Goal: Book appointment/travel/reservation

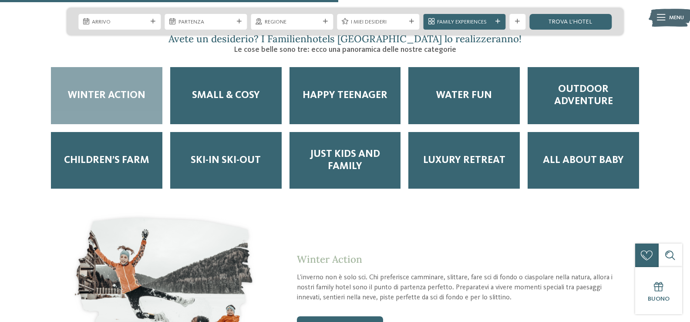
scroll to position [1044, 0]
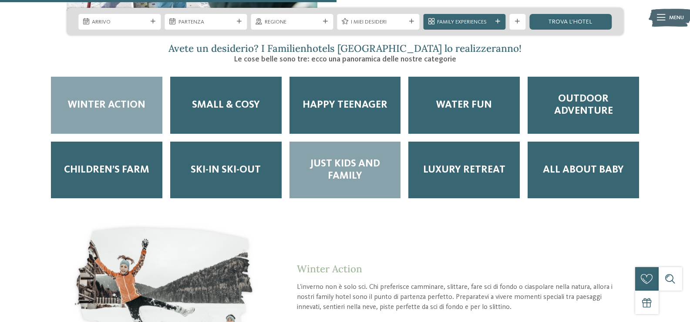
click at [386, 147] on div "Just kids and family" at bounding box center [344, 169] width 111 height 57
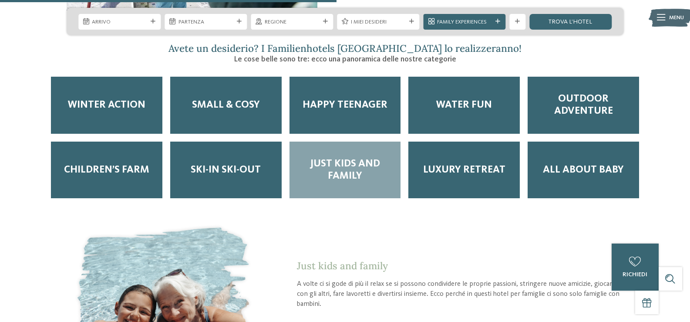
click at [349, 158] on span "Just kids and family" at bounding box center [345, 170] width 96 height 24
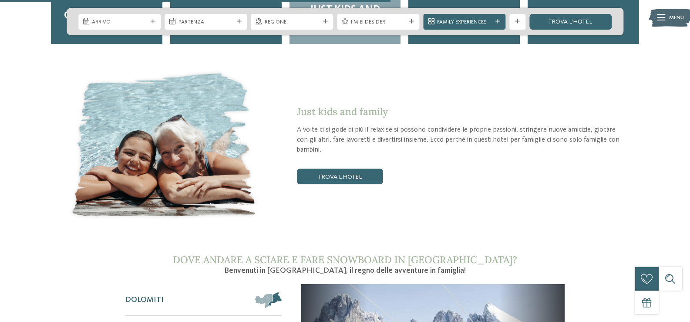
scroll to position [1175, 0]
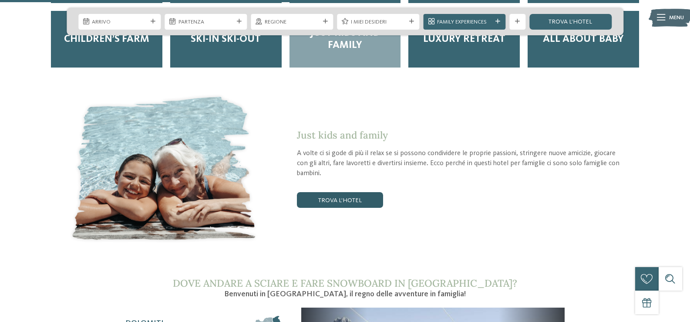
click at [354, 192] on link "trova l’hotel" at bounding box center [340, 200] width 86 height 16
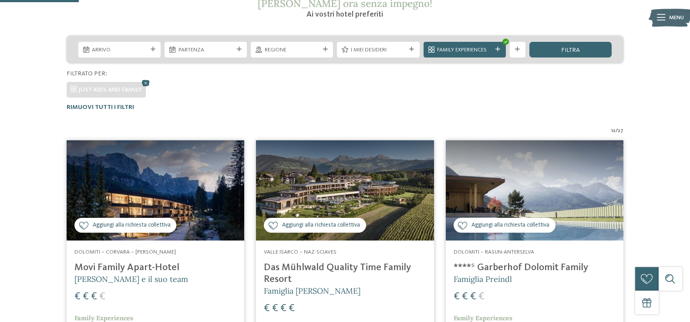
scroll to position [165, 0]
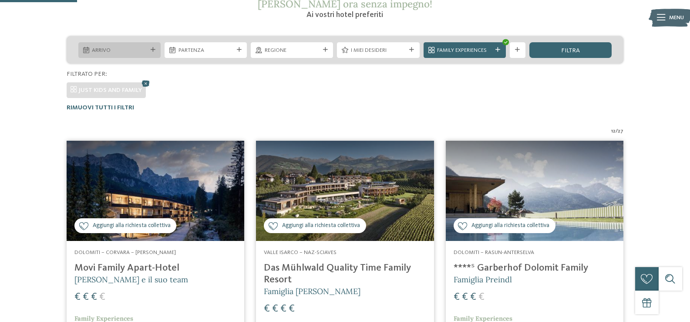
click at [150, 49] on div at bounding box center [153, 49] width 8 height 5
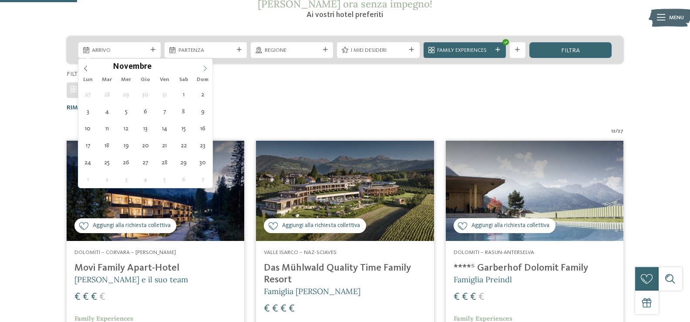
click at [208, 65] on span at bounding box center [205, 66] width 15 height 15
type input "****"
click at [208, 65] on span at bounding box center [205, 66] width 15 height 15
type div "04.01.2026"
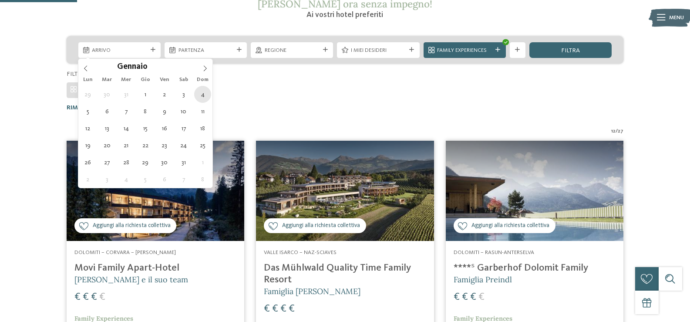
type input "****"
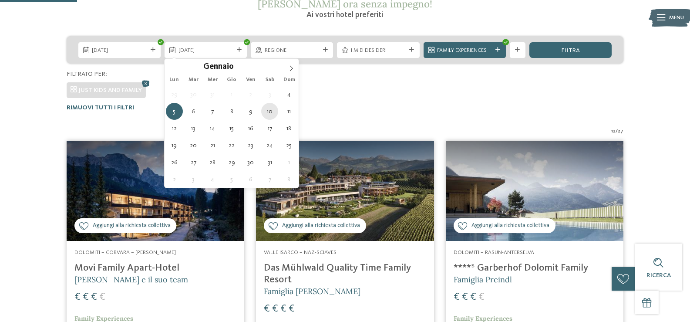
type div "10.01.2026"
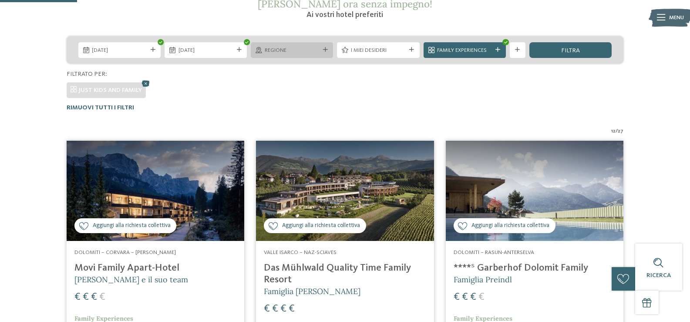
click at [326, 48] on icon at bounding box center [325, 49] width 5 height 5
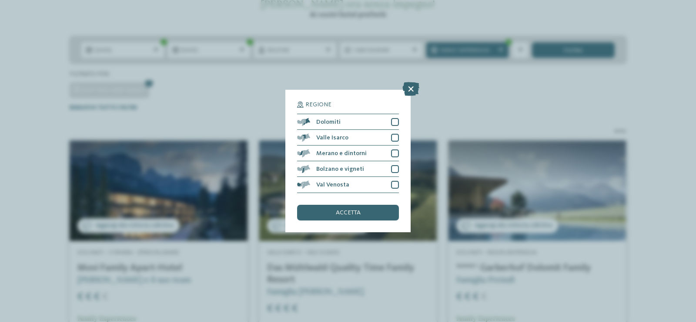
drag, startPoint x: 359, startPoint y: 206, endPoint x: 365, endPoint y: 207, distance: 5.7
click at [359, 207] on div "accetta" at bounding box center [348, 213] width 102 height 16
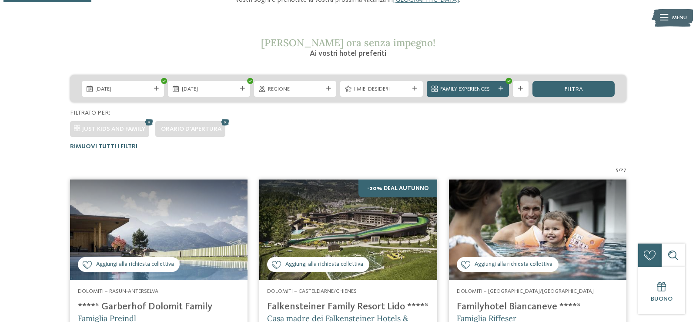
scroll to position [122, 0]
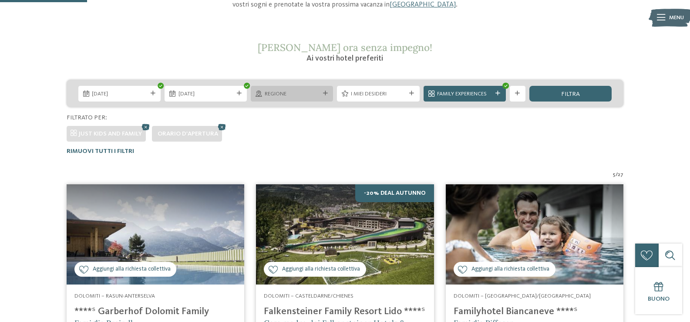
click at [327, 92] on icon at bounding box center [325, 93] width 5 height 5
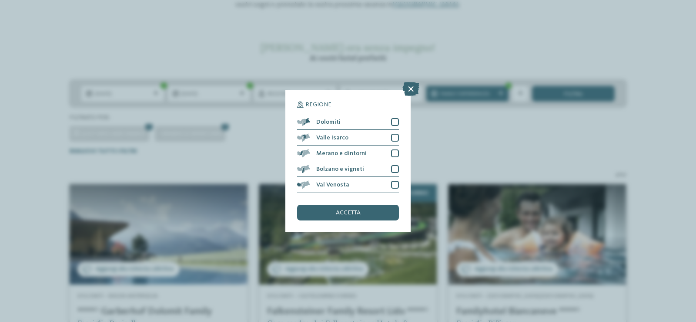
click at [449, 166] on div "Regione Dolomiti" at bounding box center [348, 161] width 696 height 322
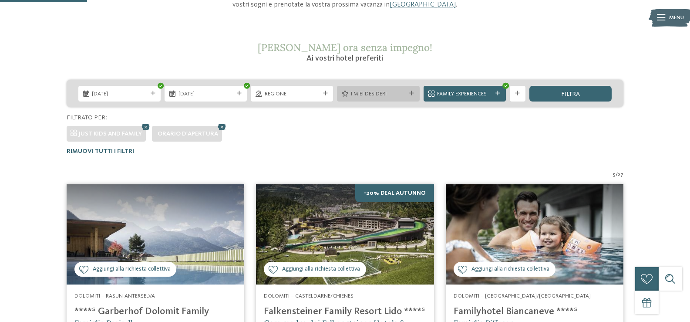
click at [412, 94] on icon at bounding box center [411, 93] width 5 height 5
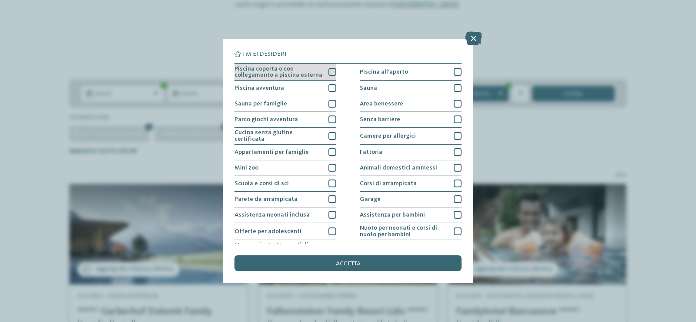
click at [332, 71] on div at bounding box center [333, 72] width 8 height 8
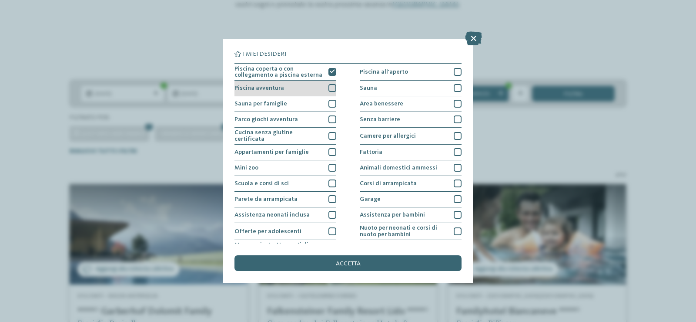
click at [332, 85] on div at bounding box center [333, 88] width 8 height 8
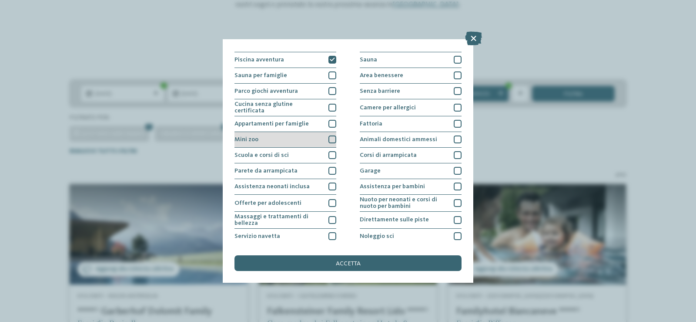
scroll to position [44, 0]
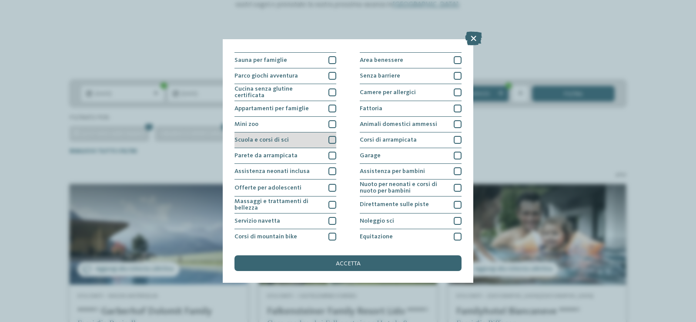
click at [333, 138] on div at bounding box center [333, 140] width 8 height 8
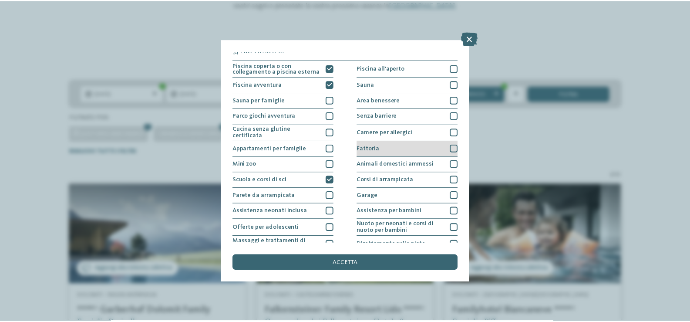
scroll to position [0, 0]
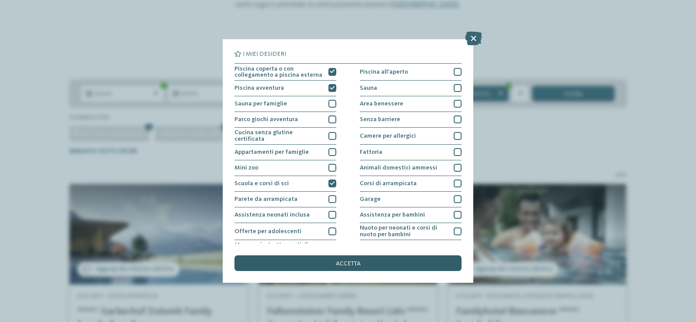
click at [345, 259] on div "accetta" at bounding box center [348, 263] width 227 height 16
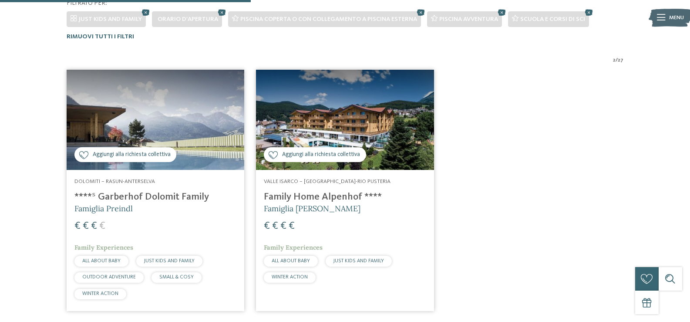
scroll to position [252, 0]
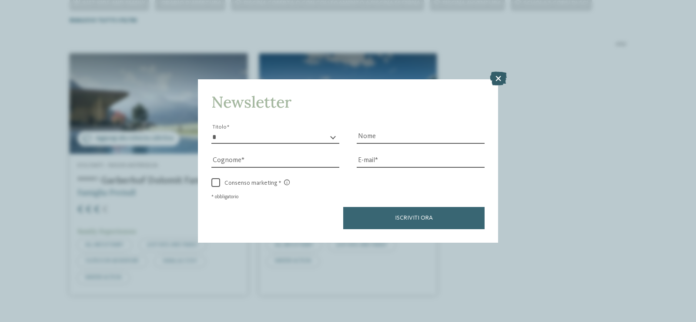
click at [497, 81] on icon at bounding box center [498, 78] width 17 height 14
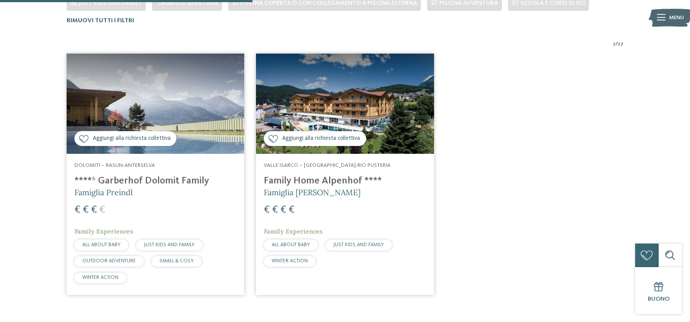
click at [317, 120] on img at bounding box center [345, 104] width 178 height 100
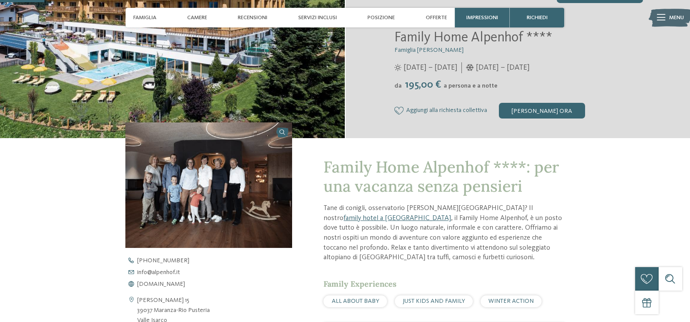
scroll to position [174, 0]
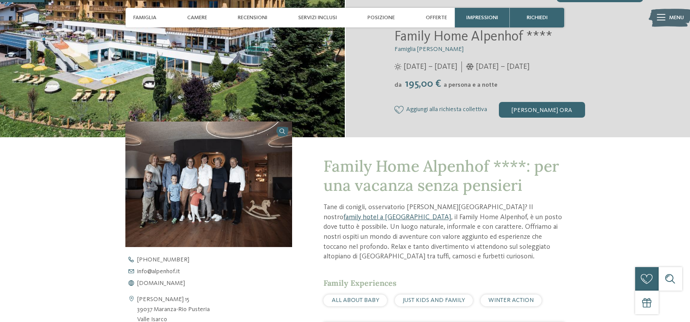
click at [451, 214] on link "family hotel a Maranza" at bounding box center [396, 217] width 107 height 7
click at [383, 12] on div "Posizione" at bounding box center [380, 18] width 35 height 20
